Goal: Communication & Community: Connect with others

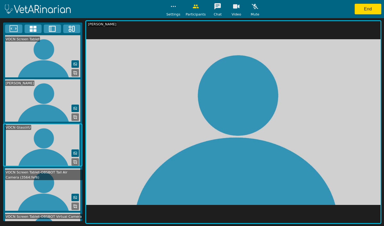
click at [255, 11] on button "button" at bounding box center [254, 6] width 13 height 11
click at [253, 10] on button "button" at bounding box center [254, 6] width 13 height 11
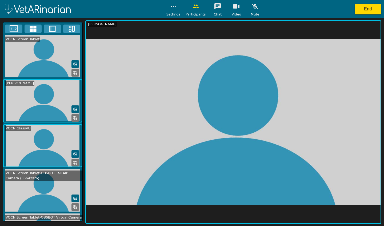
click at [251, 7] on icon "button" at bounding box center [254, 6] width 6 height 6
click at [251, 6] on icon "button" at bounding box center [254, 6] width 6 height 6
